Goal: Information Seeking & Learning: Learn about a topic

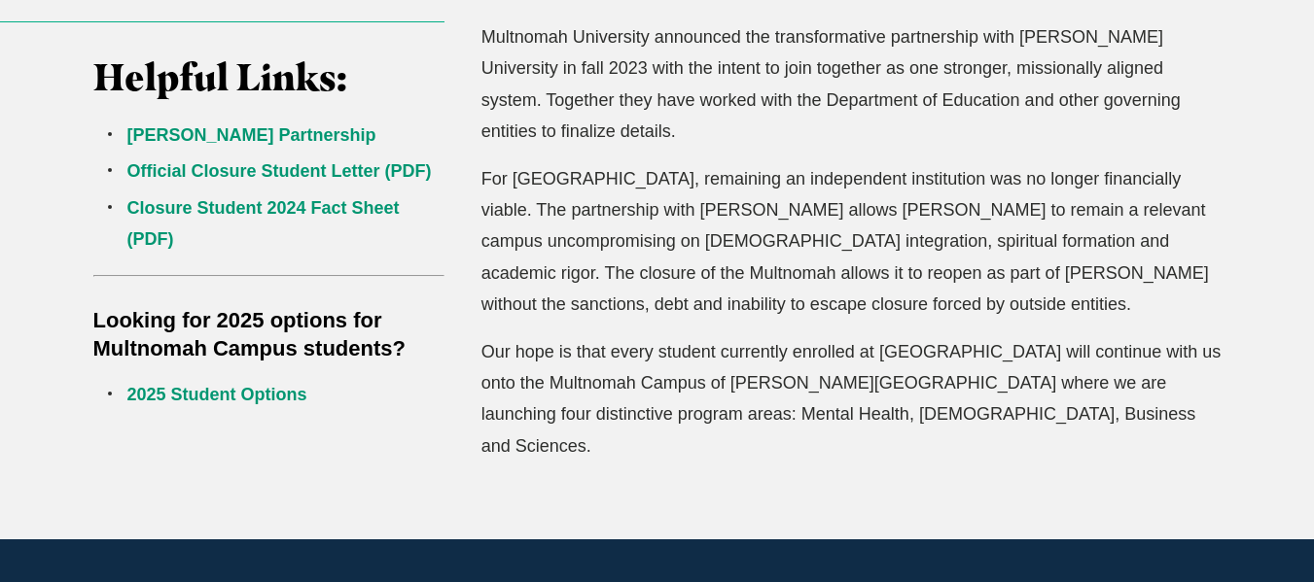
scroll to position [681, 0]
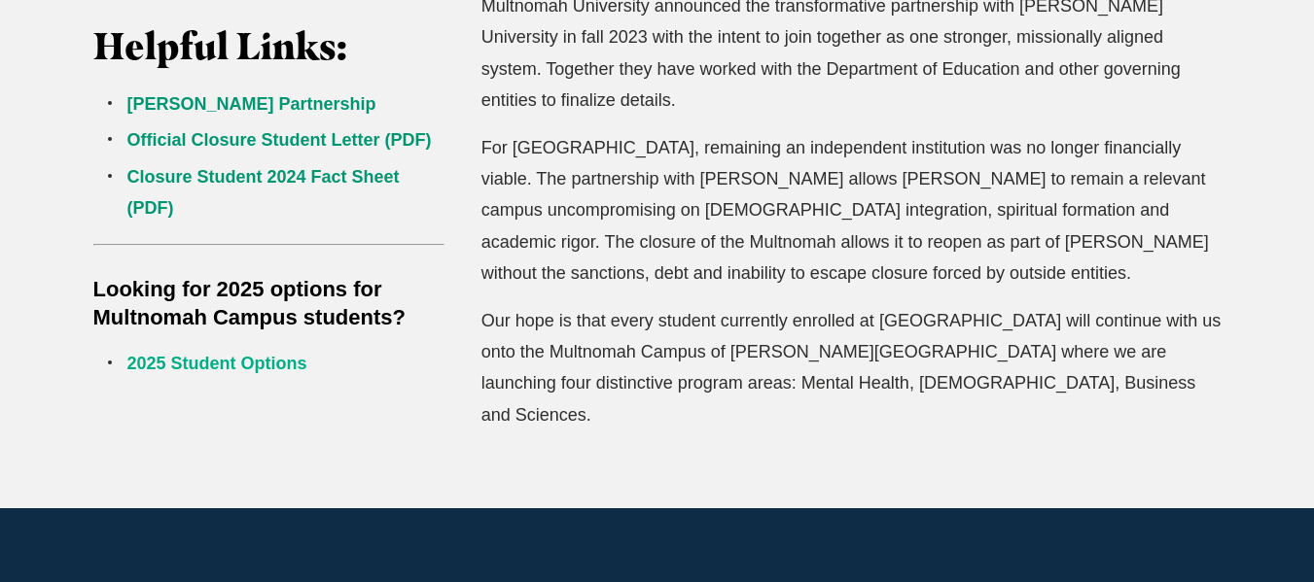
click at [255, 367] on link "2025 Student Options" at bounding box center [217, 363] width 180 height 19
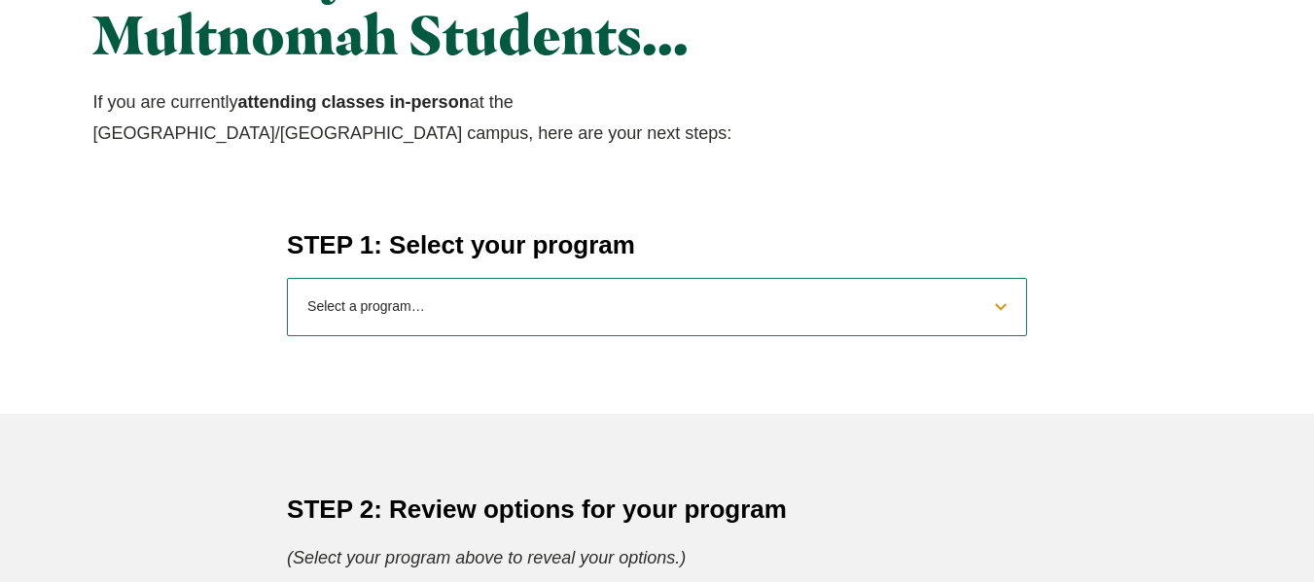
scroll to position [583, 0]
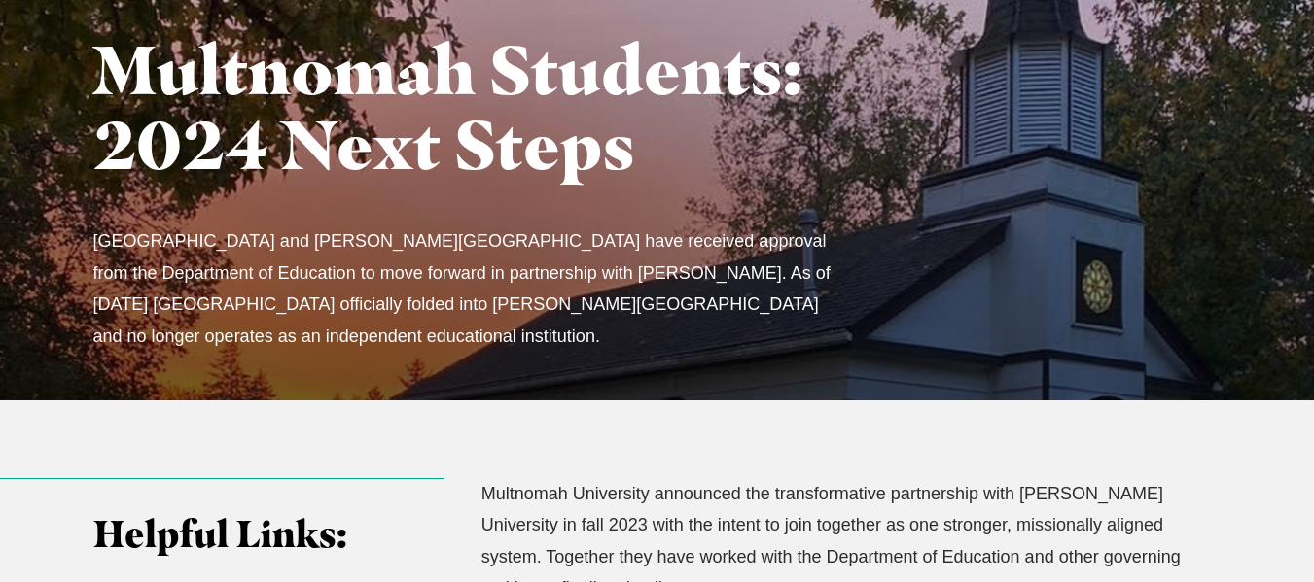
scroll to position [389, 0]
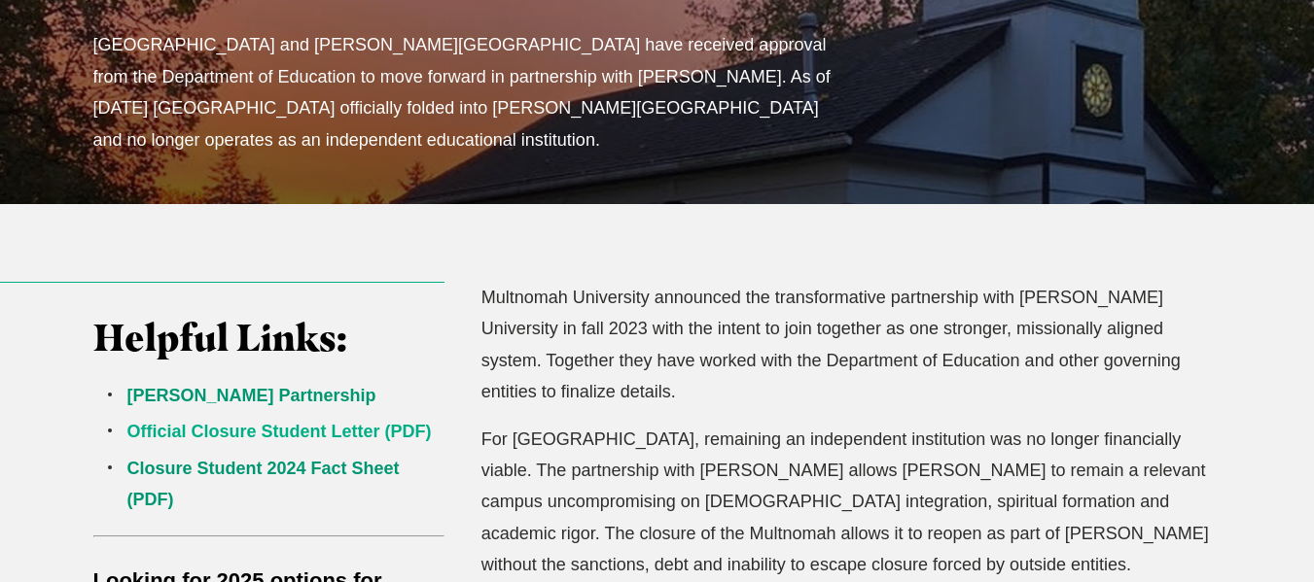
click at [262, 429] on link "Official Closure Student Letter (PDF)" at bounding box center [279, 431] width 304 height 19
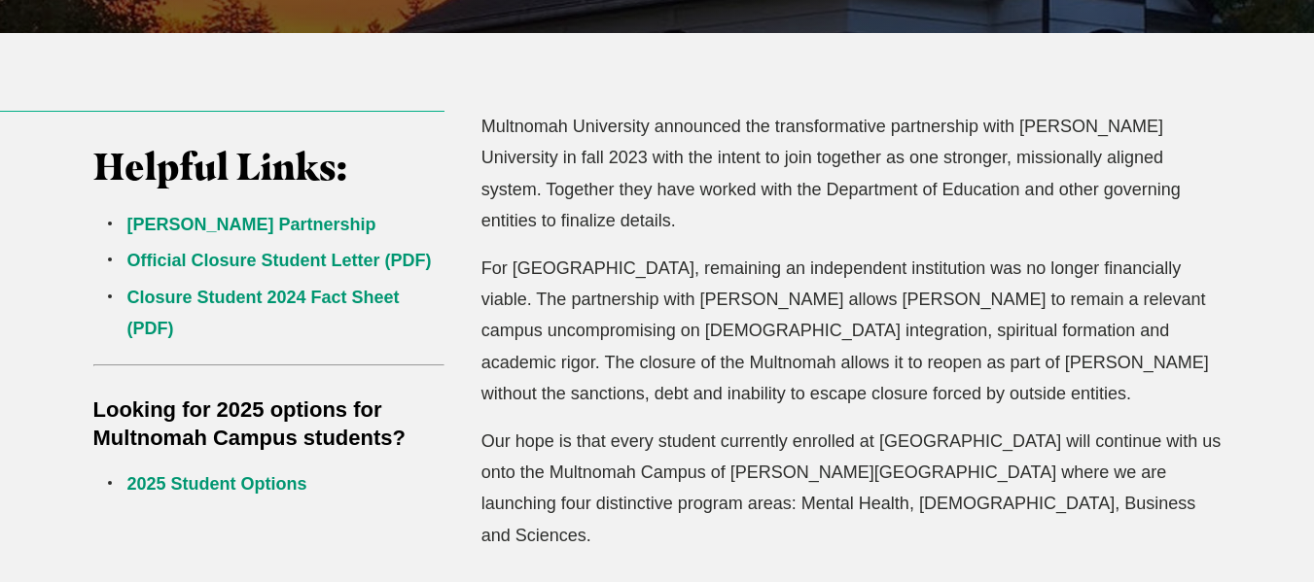
scroll to position [583, 0]
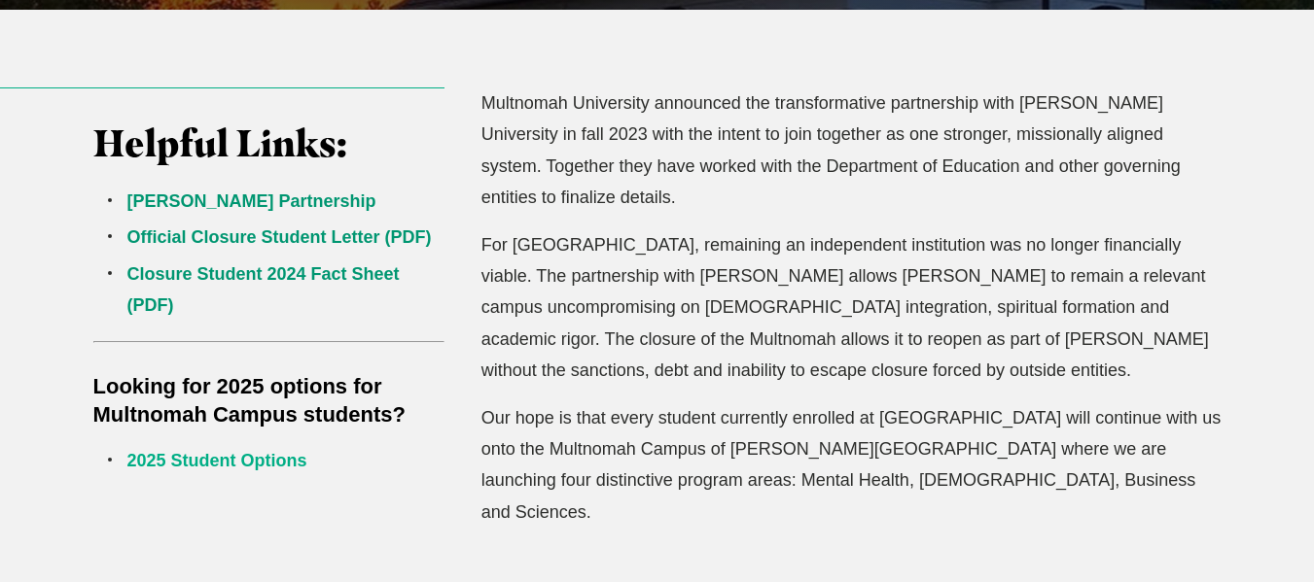
click at [277, 460] on link "2025 Student Options" at bounding box center [217, 460] width 180 height 19
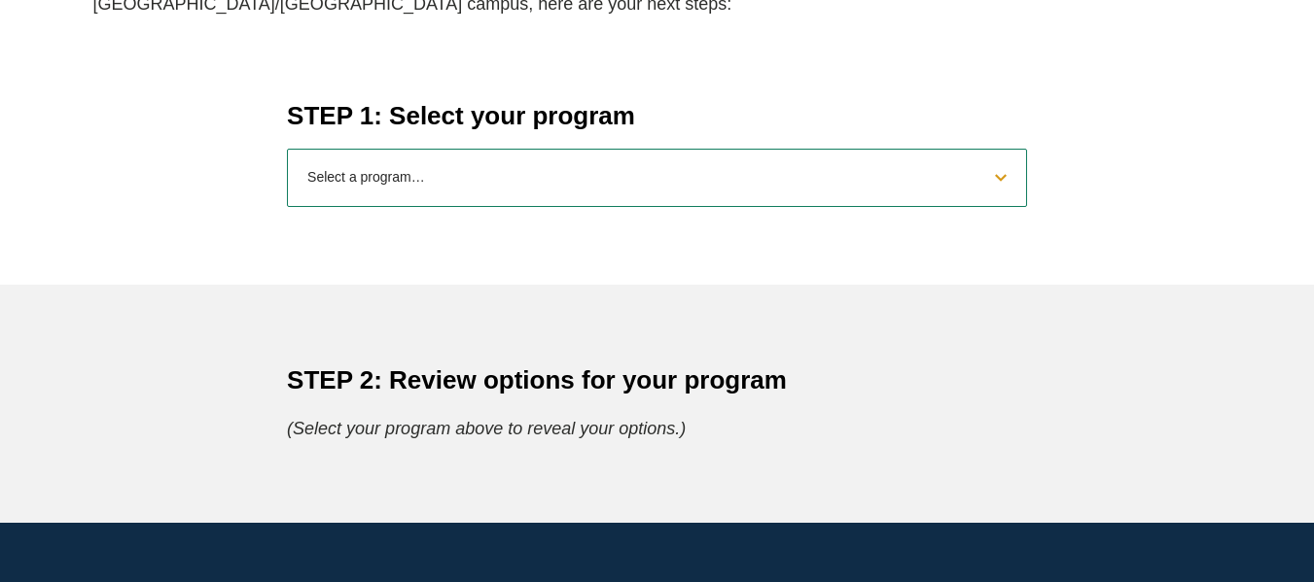
scroll to position [875, 0]
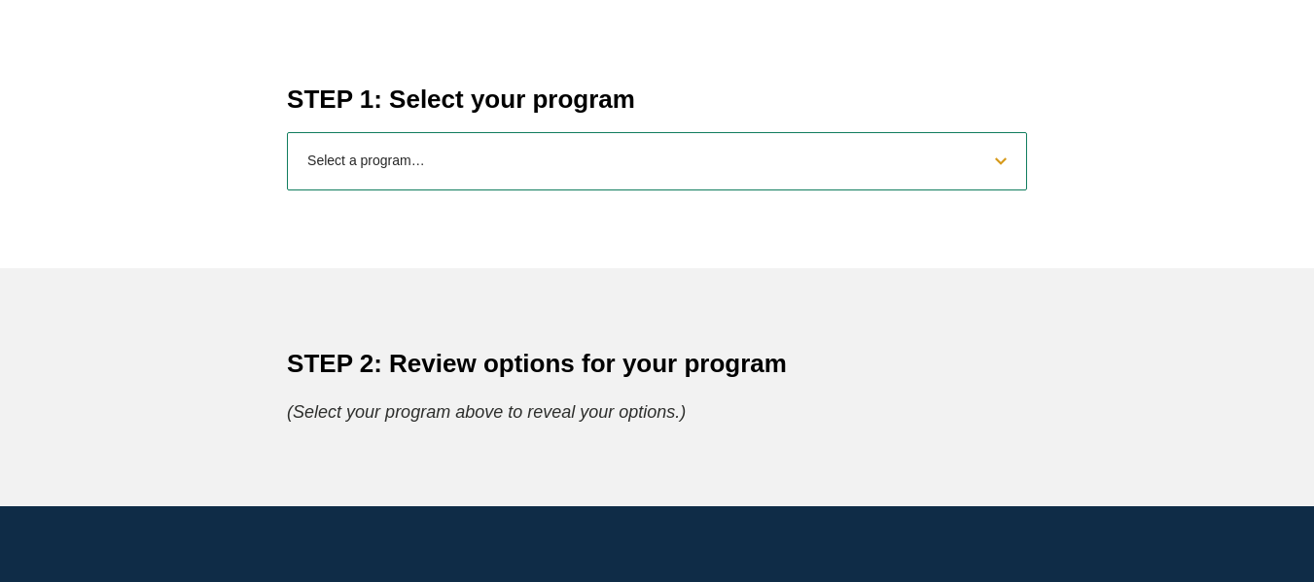
click at [825, 148] on select "Select a program… BS Bible and Theology BS Biology BS Business Administration B…" at bounding box center [657, 161] width 740 height 58
select select "2025bibletheology"
click at [287, 132] on select "Select a program… BS Bible and Theology BS Biology BS Business Administration B…" at bounding box center [657, 161] width 740 height 58
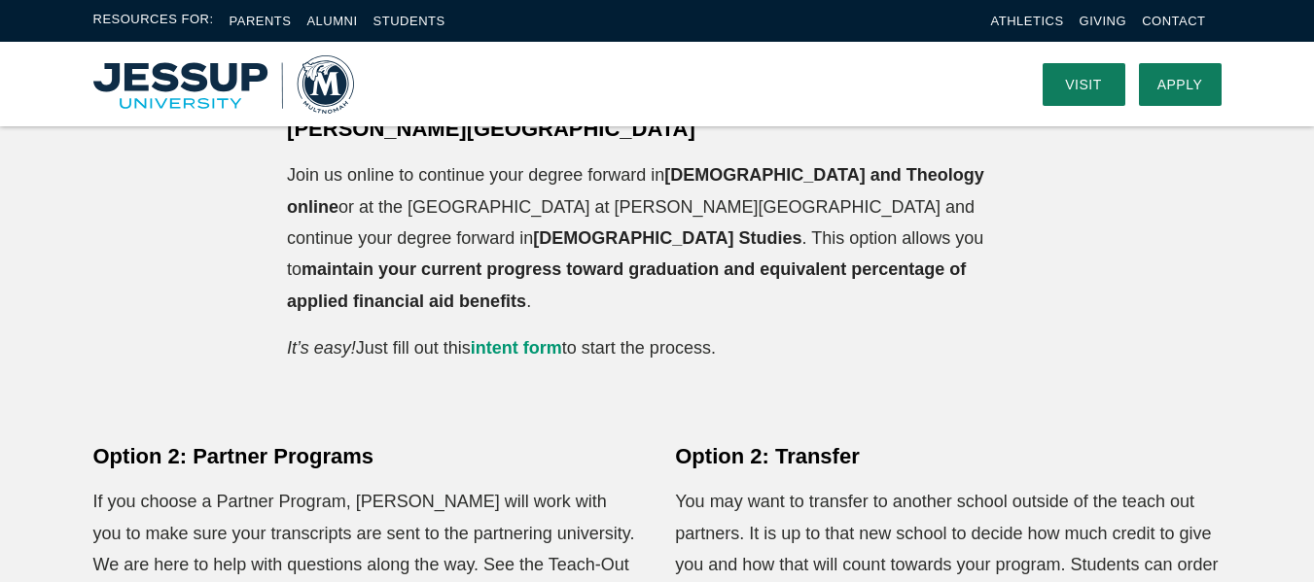
scroll to position [0, 0]
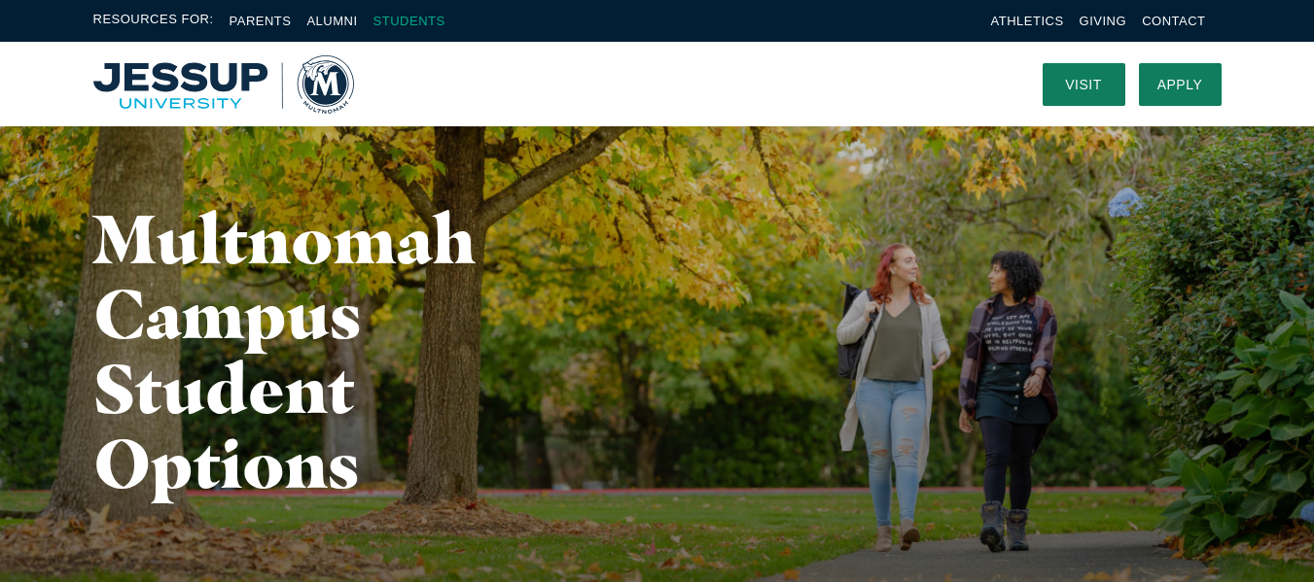
click at [405, 18] on link "Students" at bounding box center [409, 21] width 72 height 15
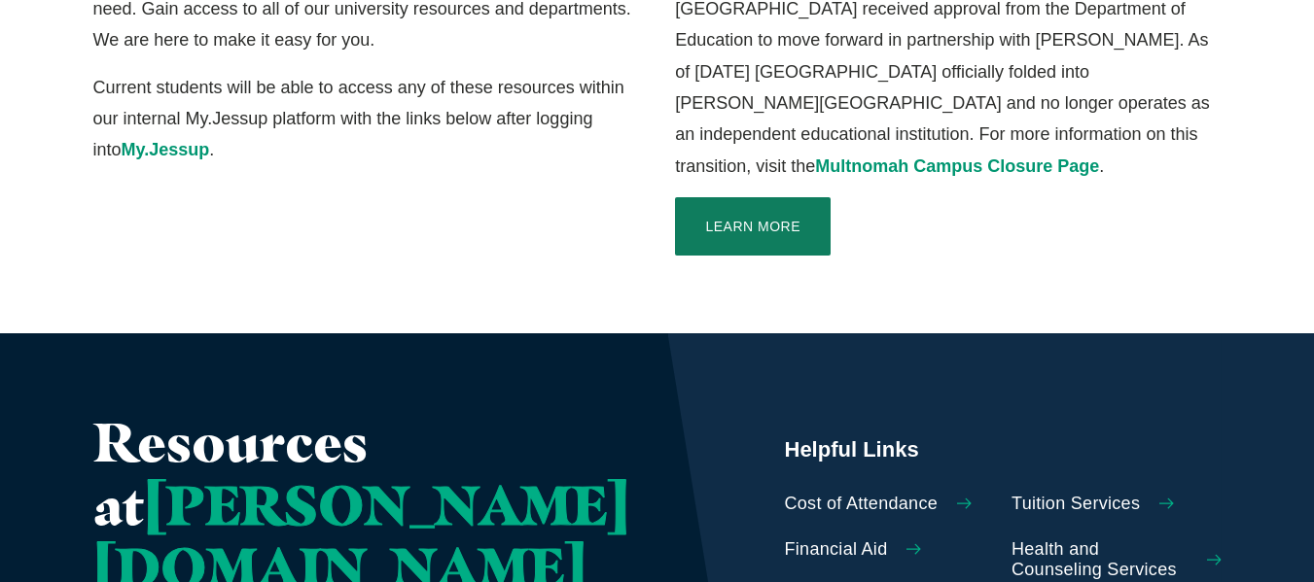
scroll to position [875, 0]
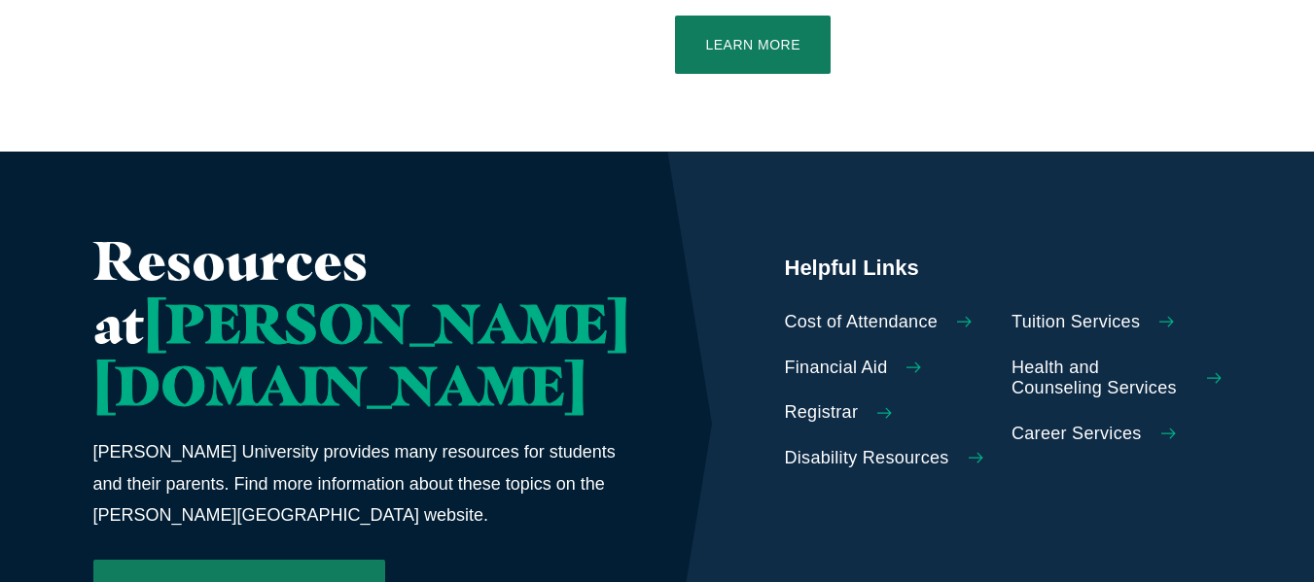
click at [281, 303] on span "[PERSON_NAME][DOMAIN_NAME]" at bounding box center [361, 354] width 536 height 129
click at [180, 560] on link "[PERSON_NAME][DOMAIN_NAME]" at bounding box center [239, 589] width 292 height 58
